Goal: Check status: Check status

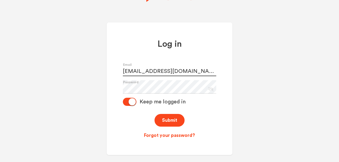
click at [174, 72] on input "f6802@pnet.gr.energia.co.jp" at bounding box center [169, 70] width 93 height 14
click at [137, 73] on input "f6802@pnet.gr.energia.co.jp" at bounding box center [169, 70] width 93 height 14
type input "[EMAIL_ADDRESS][DOMAIN_NAME]"
click at [225, 69] on div "Log in f6802+fleet@pnet.gr.energia.co.jp Email Password Eye Slash Icon Keep me …" at bounding box center [170, 88] width 126 height 133
click at [174, 122] on button "Submit" at bounding box center [170, 120] width 30 height 13
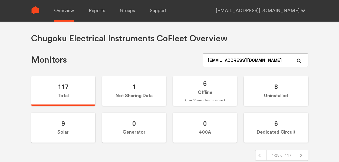
type input "[EMAIL_ADDRESS][DOMAIN_NAME]"
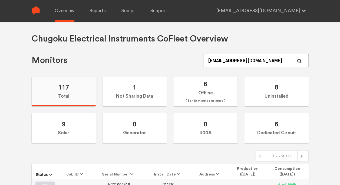
click at [62, 94] on label "117 Total" at bounding box center [64, 91] width 64 height 30
click at [0, 0] on input "117 Total" at bounding box center [0, 0] width 0 height 0
click at [215, 97] on span "( for 10 minutes or more )" at bounding box center [206, 100] width 40 height 6
click at [0, 0] on input "6 Offline ( for 10 minutes or more )" at bounding box center [0, 0] width 0 height 0
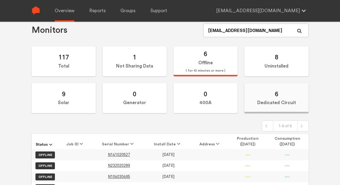
scroll to position [29, 0]
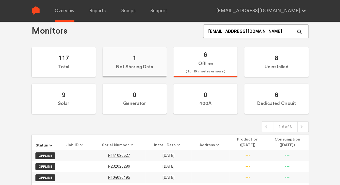
click at [147, 61] on label "1 Not Sharing Data" at bounding box center [135, 62] width 64 height 30
click at [0, 0] on input "1 Not Sharing Data" at bounding box center [0, 0] width 0 height 0
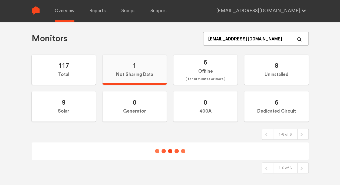
scroll to position [22, 0]
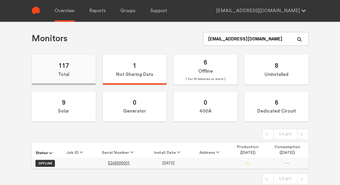
click at [73, 67] on label "117 Total" at bounding box center [64, 70] width 64 height 30
click at [0, 0] on input "117 Total" at bounding box center [0, 0] width 0 height 0
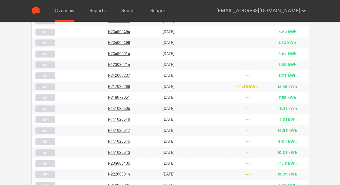
scroll to position [232, 0]
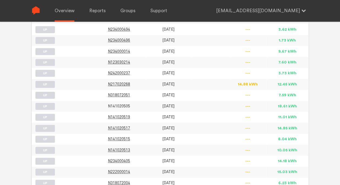
click at [115, 104] on span "N141020505" at bounding box center [119, 106] width 22 height 5
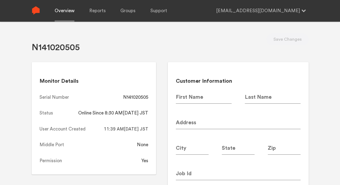
click at [61, 8] on link "Overview" at bounding box center [65, 11] width 20 height 22
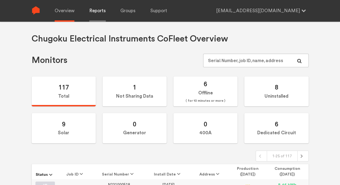
click at [97, 9] on link "Reports" at bounding box center [97, 11] width 17 height 22
